Goal: Check status: Check status

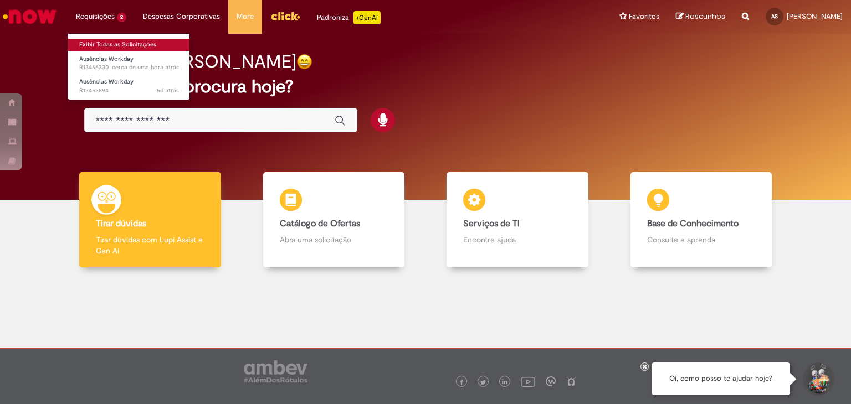
click at [107, 42] on link "Exibir Todas as Solicitações" at bounding box center [129, 45] width 122 height 12
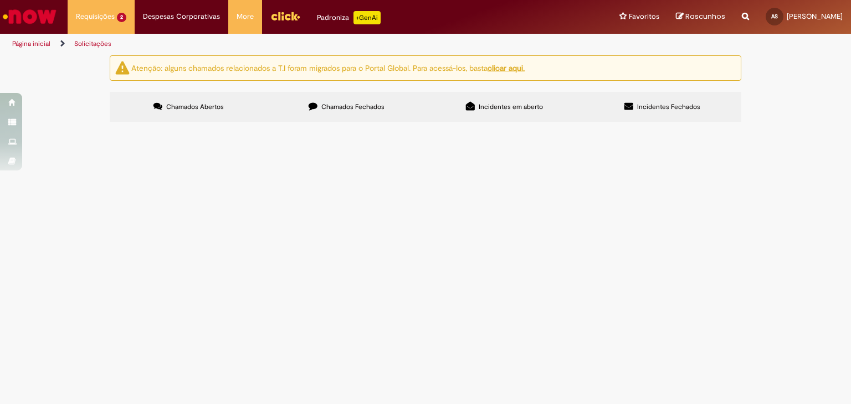
click at [0, 0] on span "R13453894" at bounding box center [0, 0] width 0 height 0
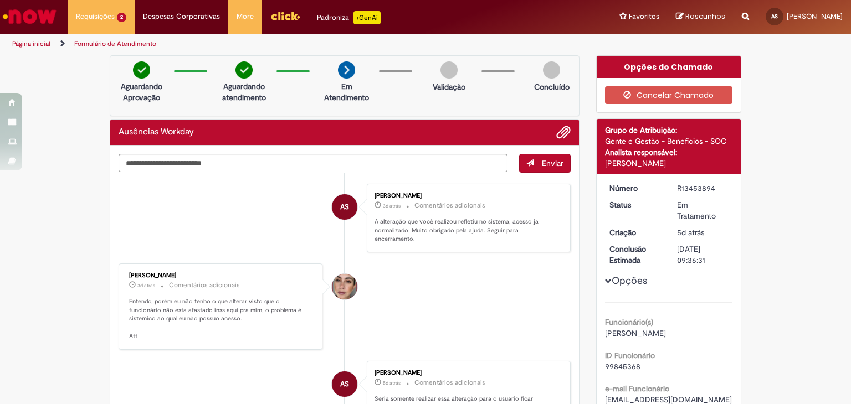
drag, startPoint x: 183, startPoint y: 265, endPoint x: 118, endPoint y: 263, distance: 64.8
click at [122, 267] on div "[PERSON_NAME] 3d atrás 3 dias atrás Comentários adicionais Entendo, porém eu nã…" at bounding box center [220, 307] width 197 height 80
copy div "[PERSON_NAME]"
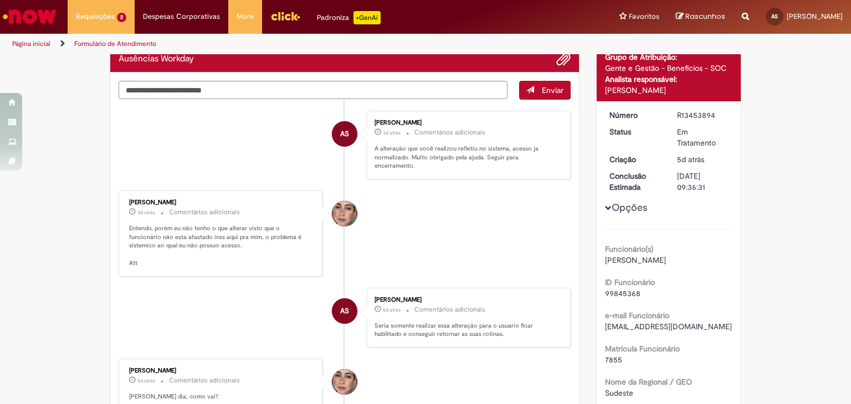
scroll to position [55, 0]
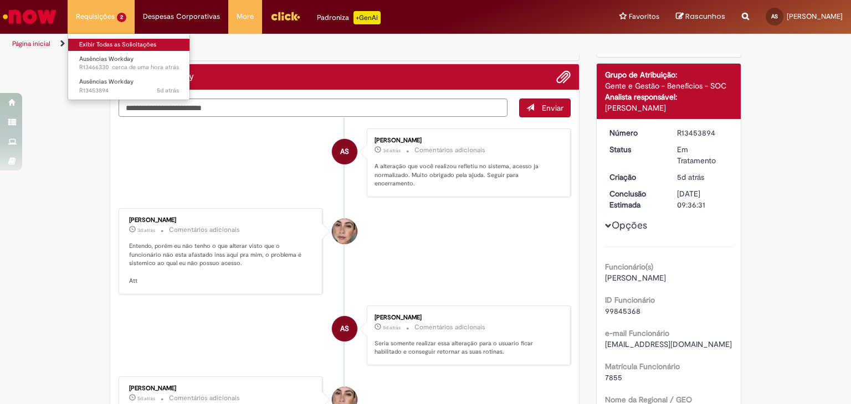
click at [97, 47] on link "Exibir Todas as Solicitações" at bounding box center [129, 45] width 122 height 12
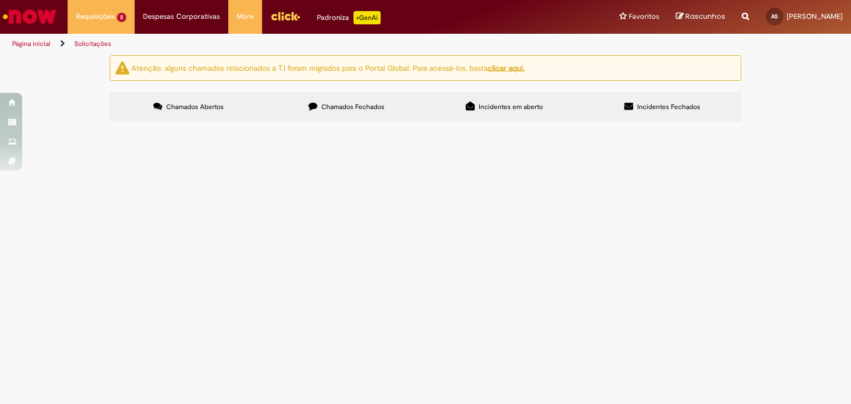
click at [0, 0] on span "R13466330" at bounding box center [0, 0] width 0 height 0
